Goal: Check status: Check status

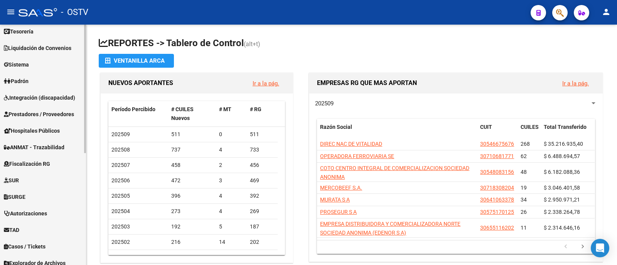
scroll to position [209, 0]
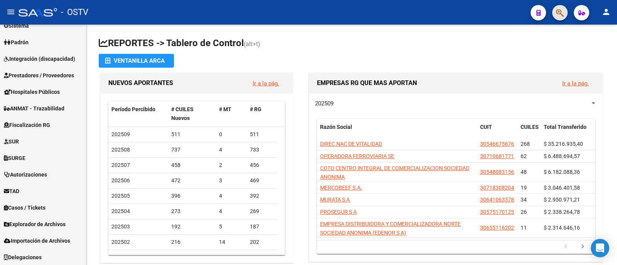
click at [566, 14] on button "button" at bounding box center [559, 12] width 15 height 15
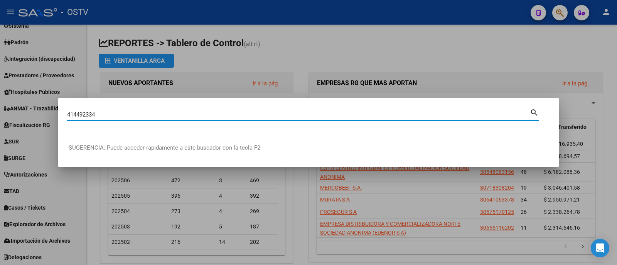
type input "414492334"
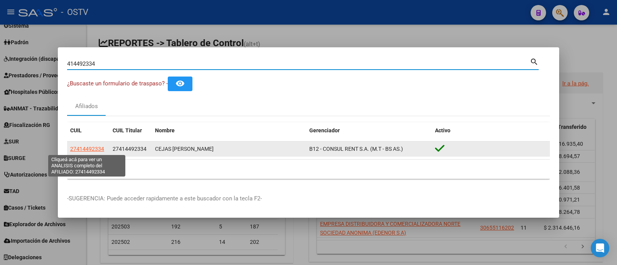
click at [93, 148] on span "27414492334" at bounding box center [87, 149] width 34 height 6
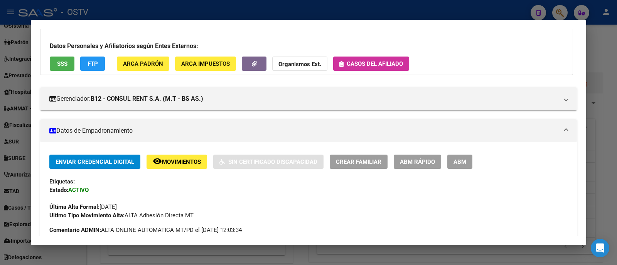
scroll to position [43, 0]
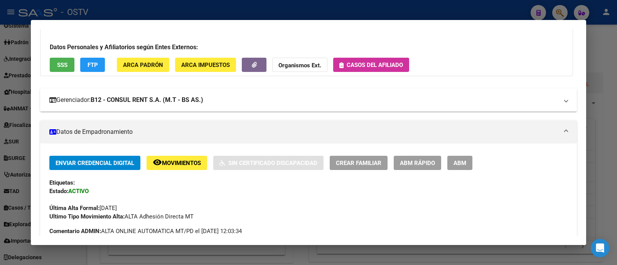
click at [281, 106] on mat-expansion-panel-header "Gerenciador: B12 - CONSUL RENT S.A. (M.T - BS AS.)" at bounding box center [308, 100] width 536 height 23
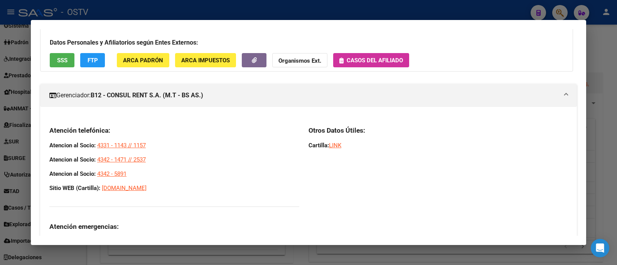
scroll to position [39, 0]
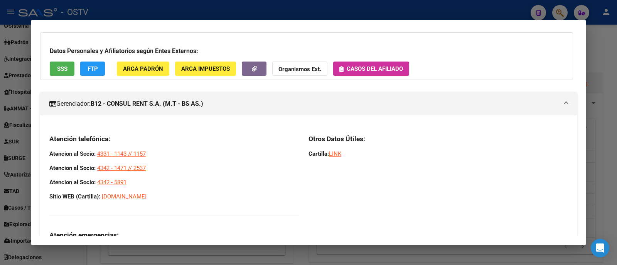
click at [259, 100] on mat-panel-title "Gerenciador: B12 - CONSUL RENT S.A. (M.T - BS AS.)" at bounding box center [303, 103] width 509 height 9
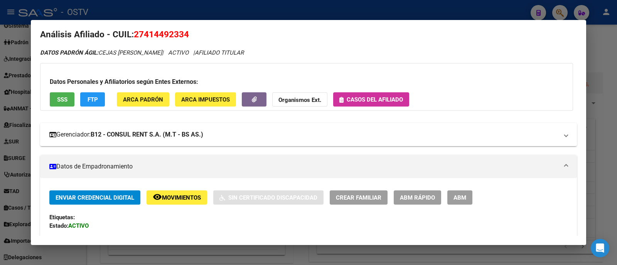
scroll to position [0, 0]
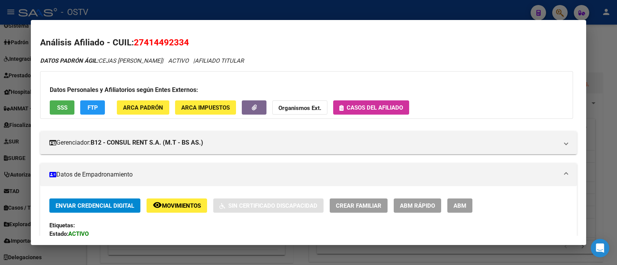
click at [369, 109] on span "Casos del afiliado" at bounding box center [374, 107] width 56 height 7
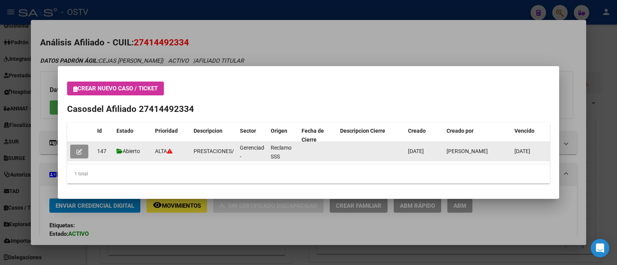
click at [79, 151] on icon "button" at bounding box center [79, 152] width 6 height 6
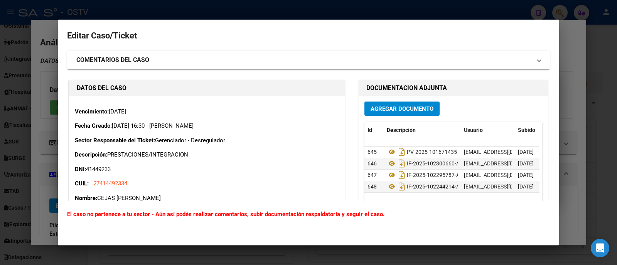
click at [239, 59] on mat-panel-title "COMENTARIOS DEL CASO" at bounding box center [303, 59] width 455 height 9
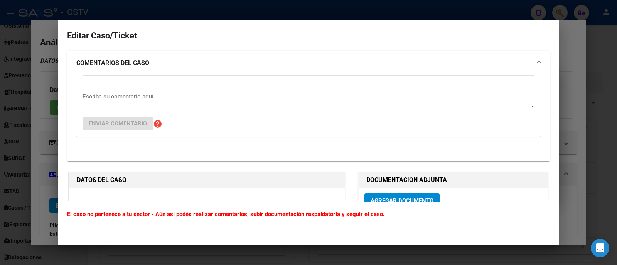
click at [239, 61] on mat-panel-title "COMENTARIOS DEL CASO" at bounding box center [303, 63] width 455 height 9
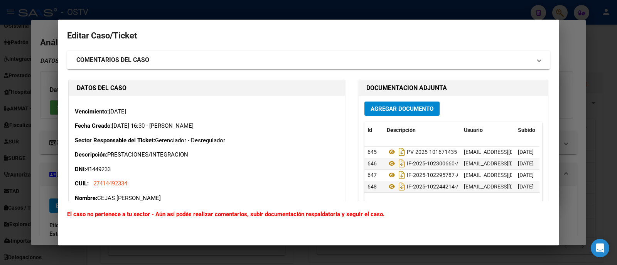
click at [201, 12] on div at bounding box center [308, 132] width 617 height 265
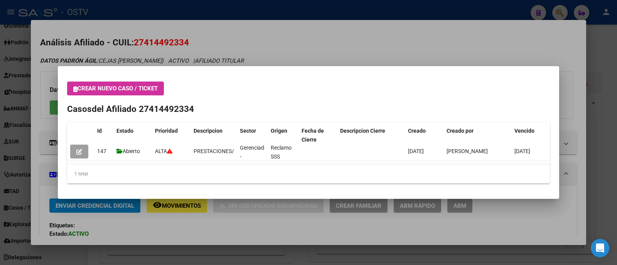
click at [223, 14] on div at bounding box center [308, 132] width 617 height 265
